Goal: Task Accomplishment & Management: Use online tool/utility

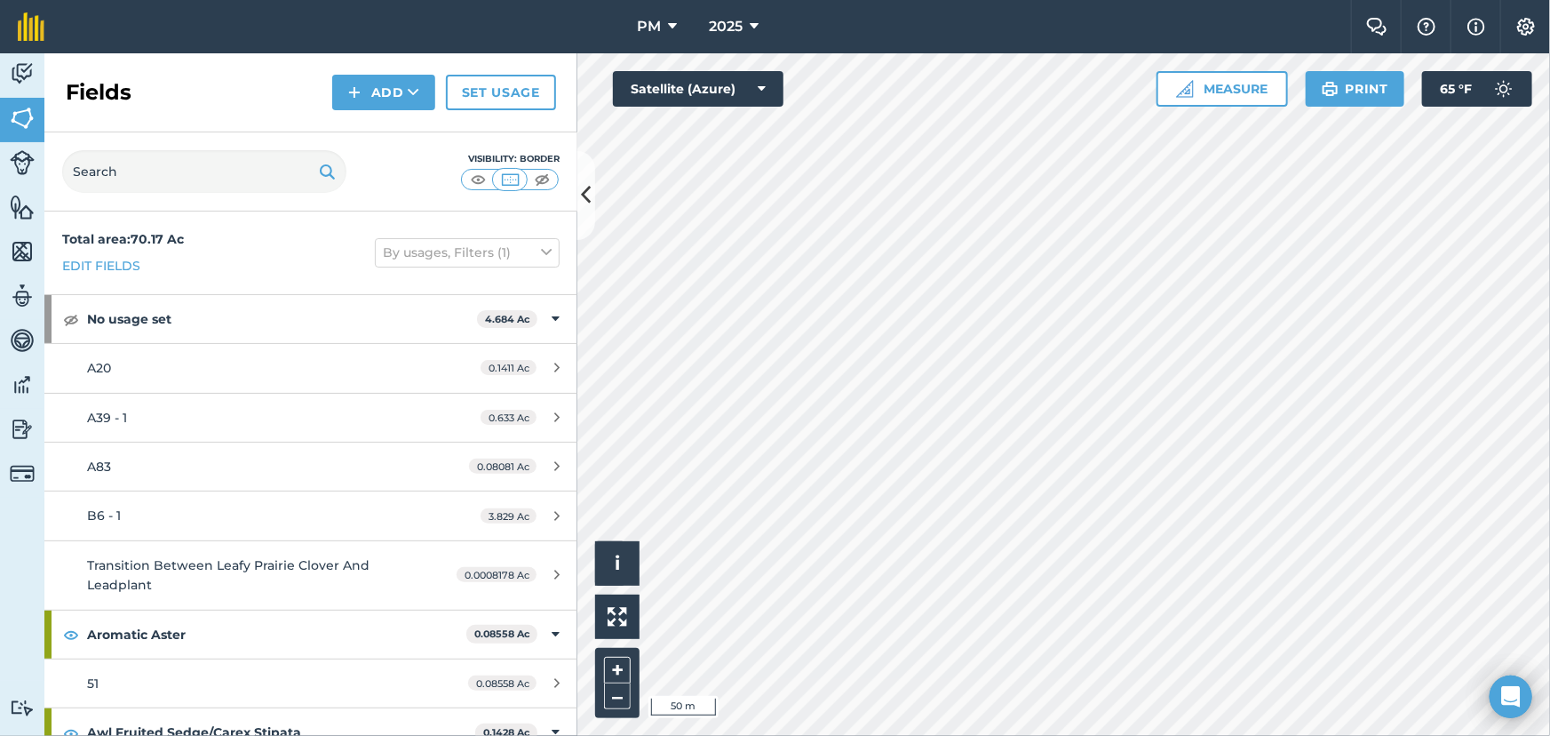
scroll to position [646, 0]
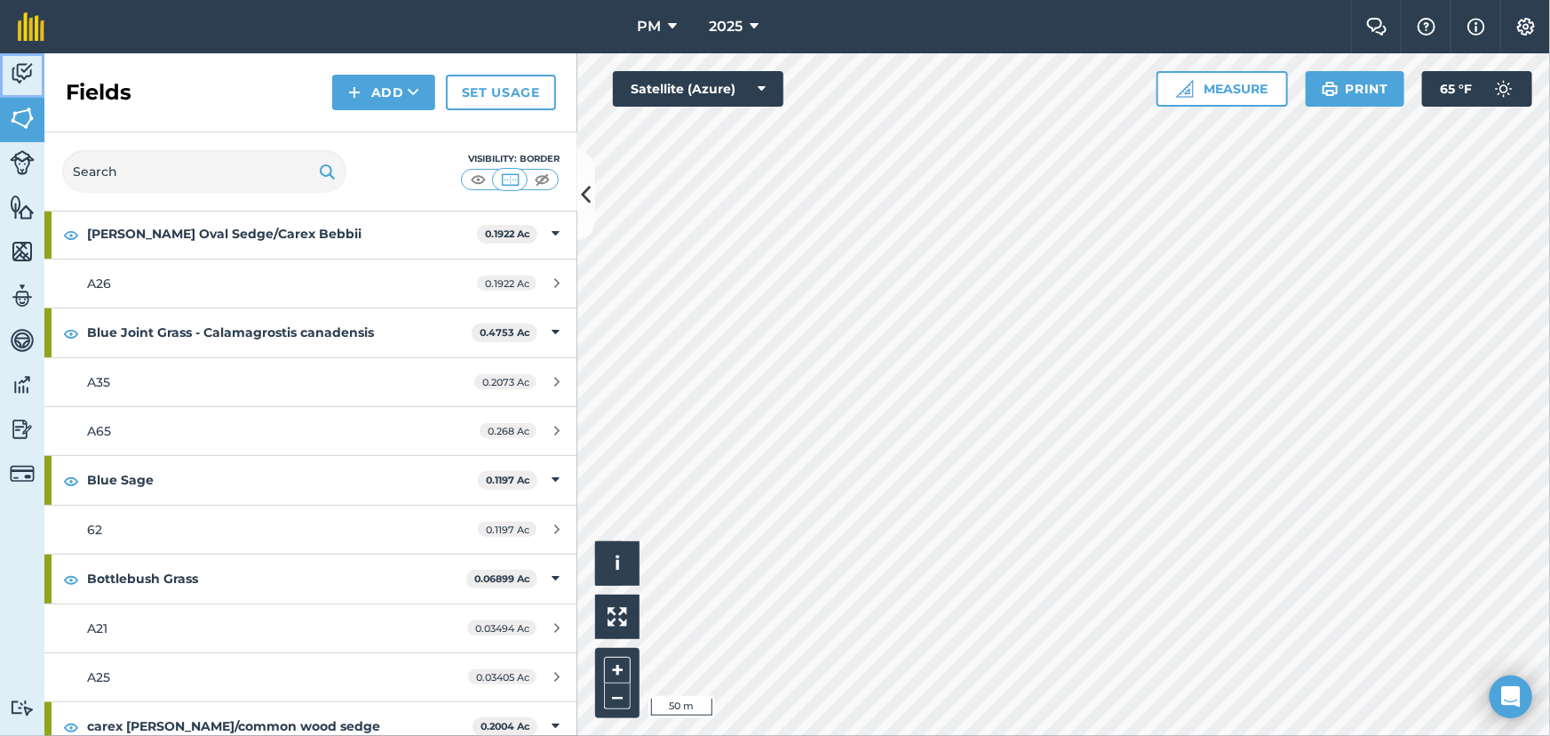
click at [23, 78] on img at bounding box center [22, 73] width 25 height 27
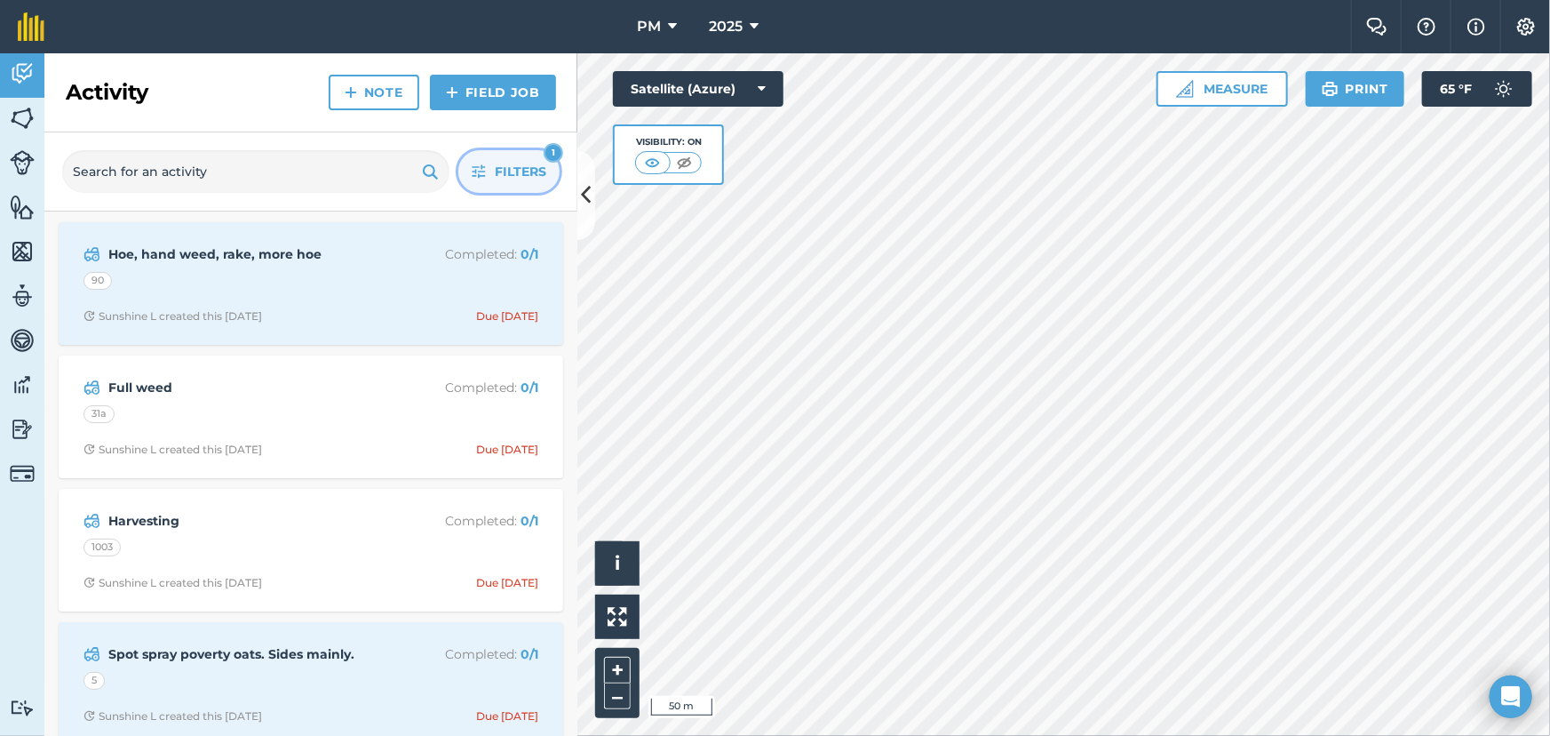
click at [514, 171] on span "Filters" at bounding box center [521, 172] width 52 height 20
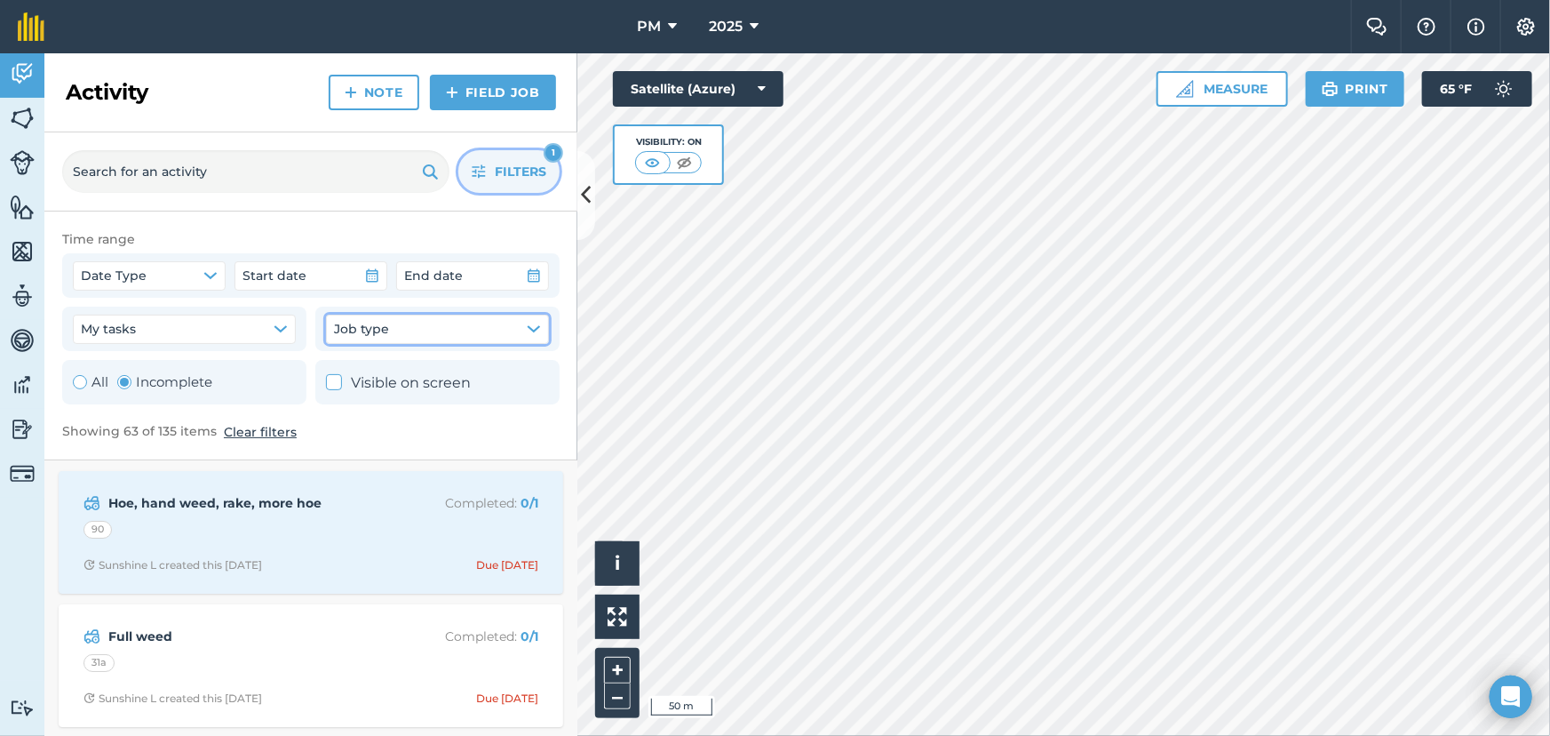
click at [533, 329] on icon "button" at bounding box center [534, 328] width 12 height 5
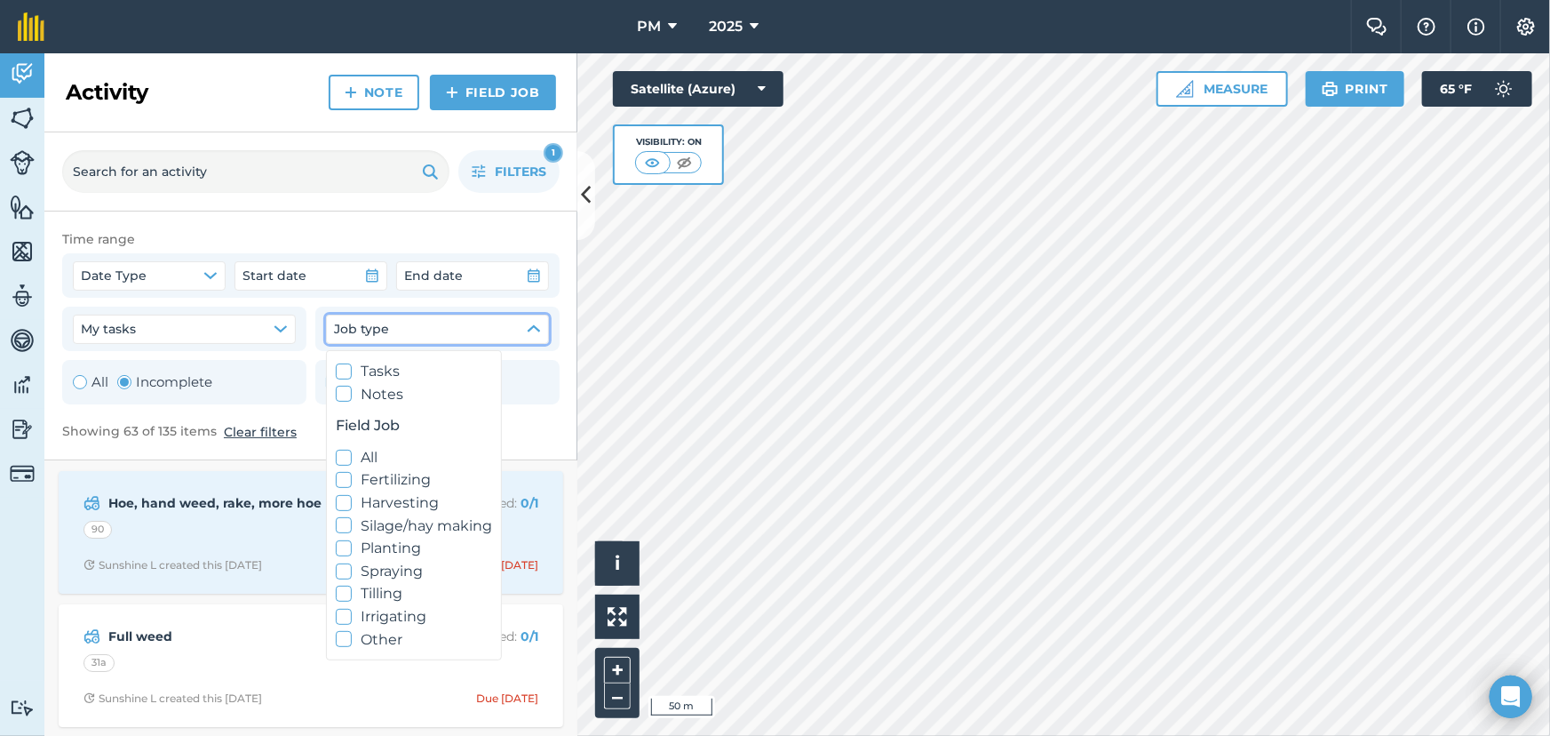
click at [340, 549] on icon at bounding box center [345, 549] width 12 height 12
checkbox input "true"
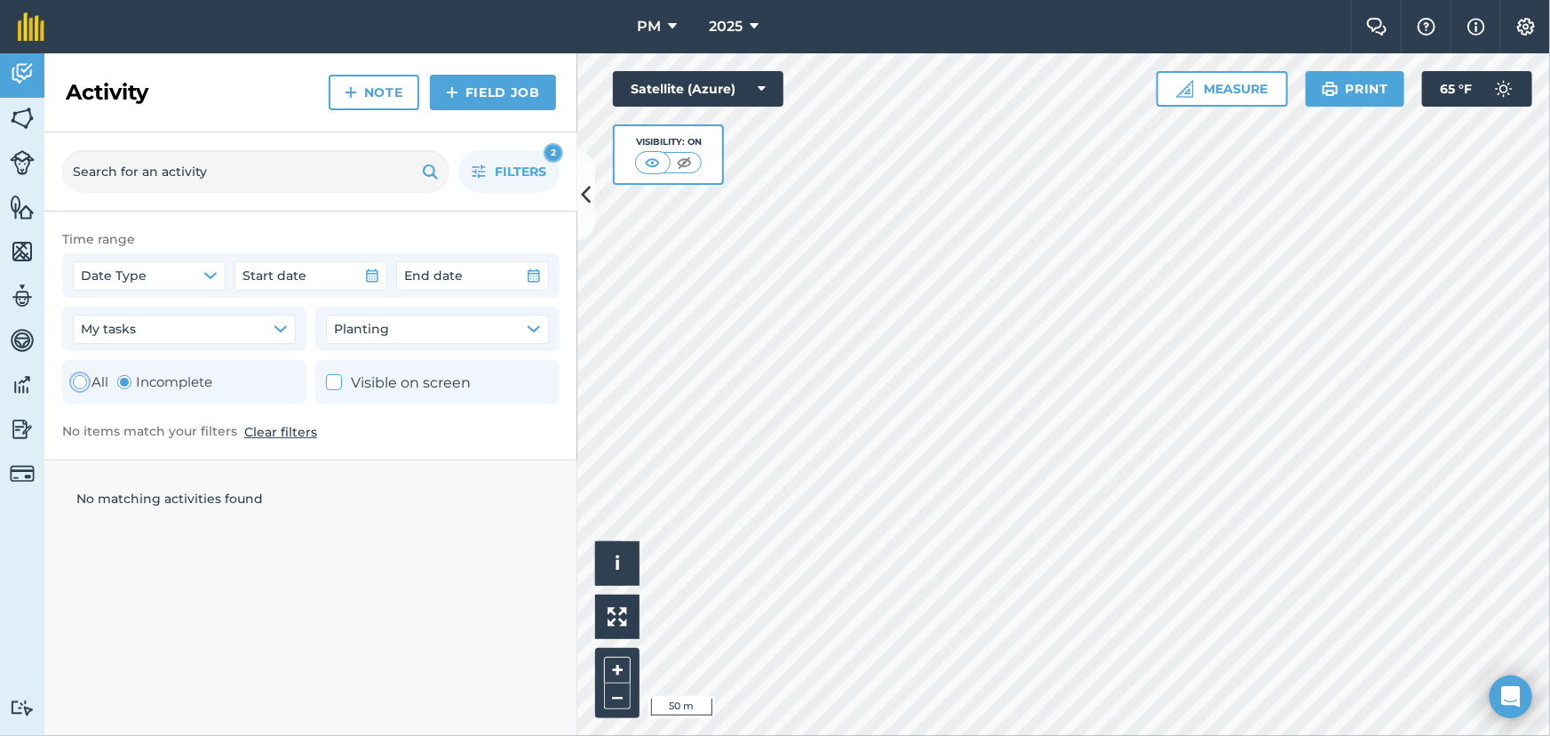
click at [82, 386] on div "Toggle Activity" at bounding box center [80, 382] width 14 height 14
radio input "true"
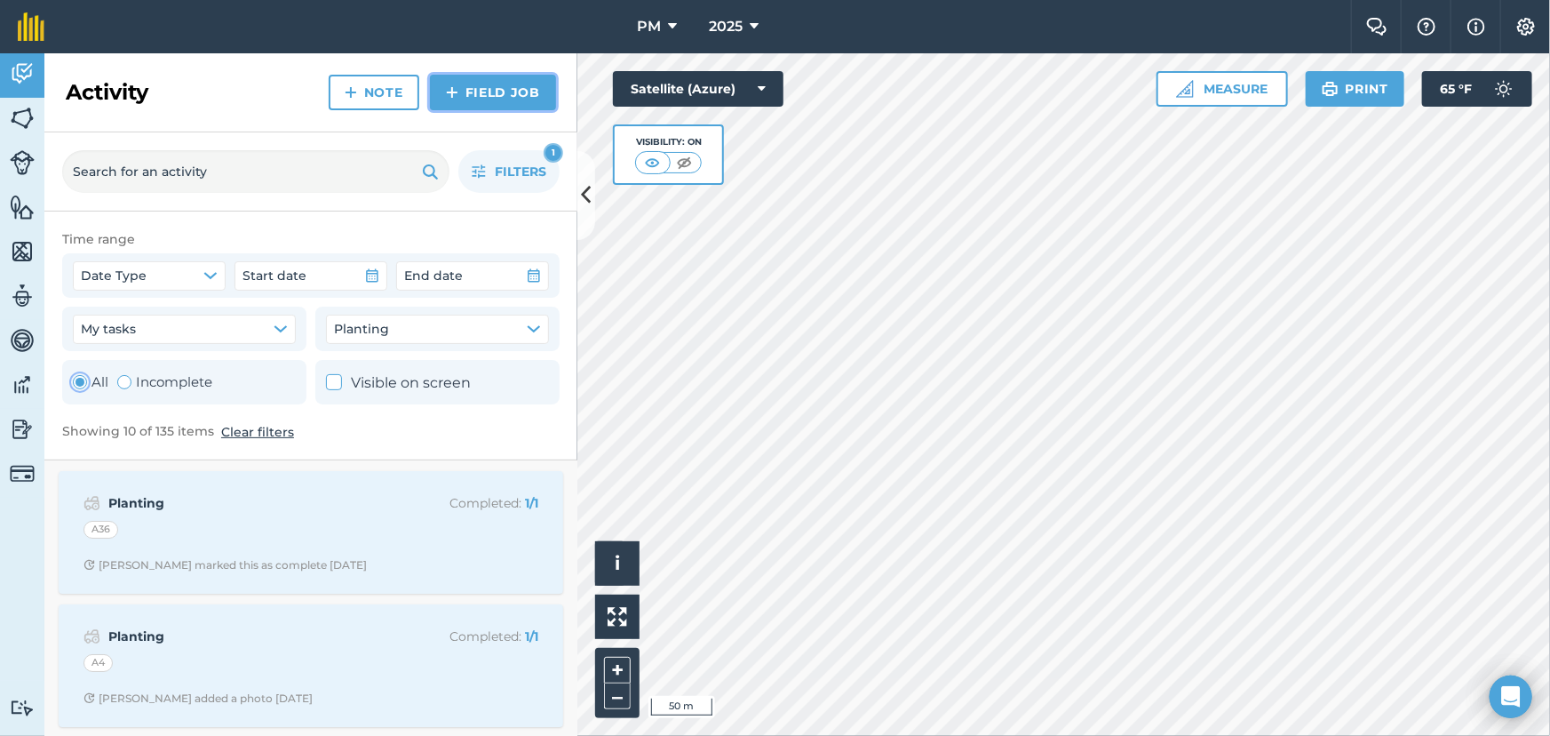
click at [455, 95] on img at bounding box center [452, 92] width 12 height 21
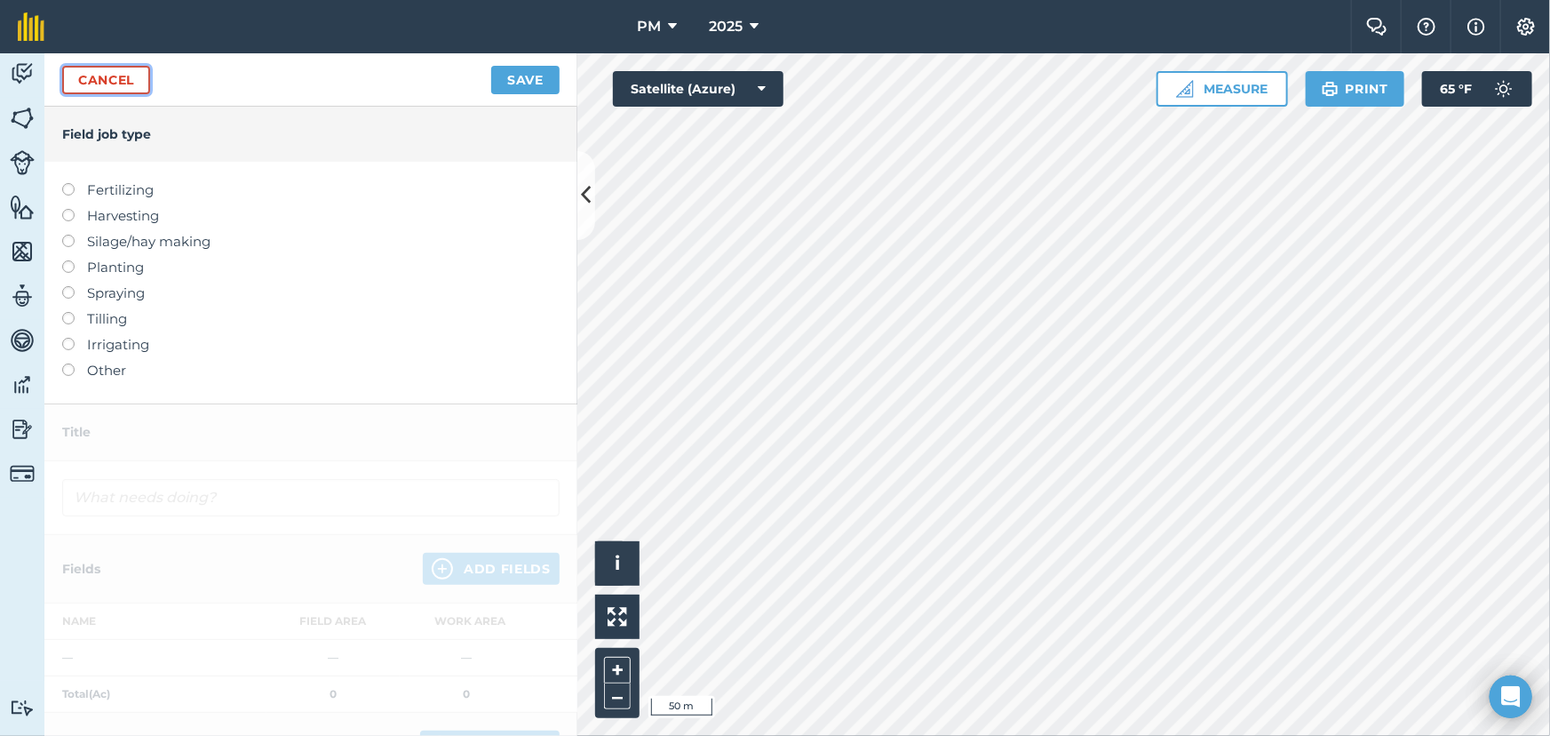
click at [105, 81] on link "Cancel" at bounding box center [106, 80] width 88 height 28
